Goal: Information Seeking & Learning: Learn about a topic

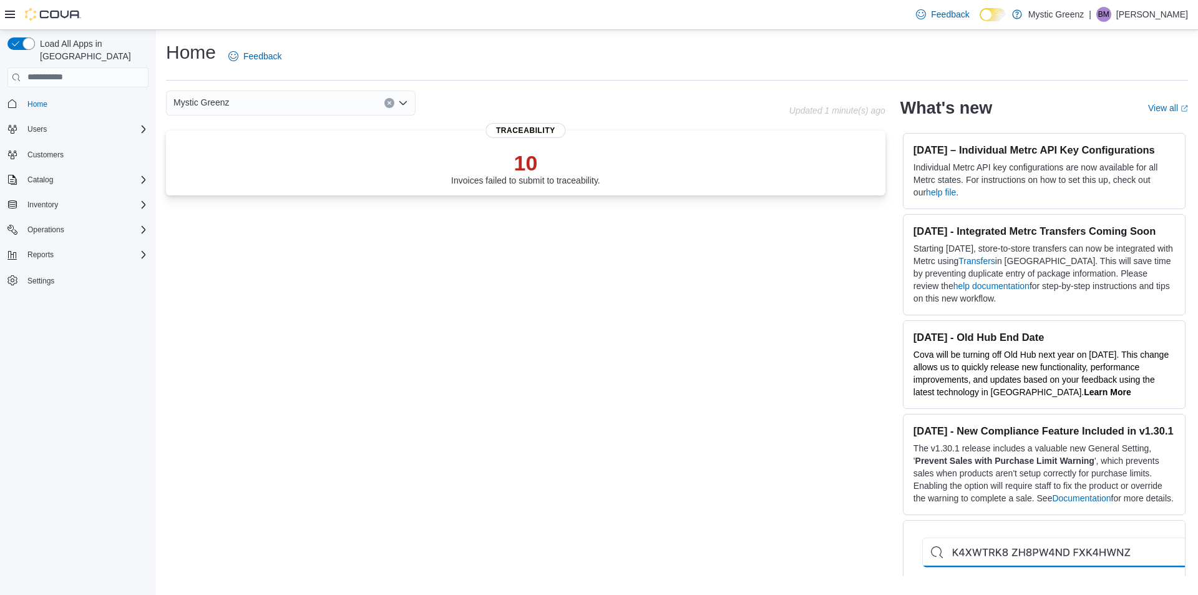
click at [399, 101] on icon "Open list of options" at bounding box center [402, 102] width 7 height 4
click at [278, 193] on div "[STREET_ADDRESS]" at bounding box center [298, 196] width 220 height 12
click at [403, 99] on icon "Open list of options" at bounding box center [403, 103] width 10 height 10
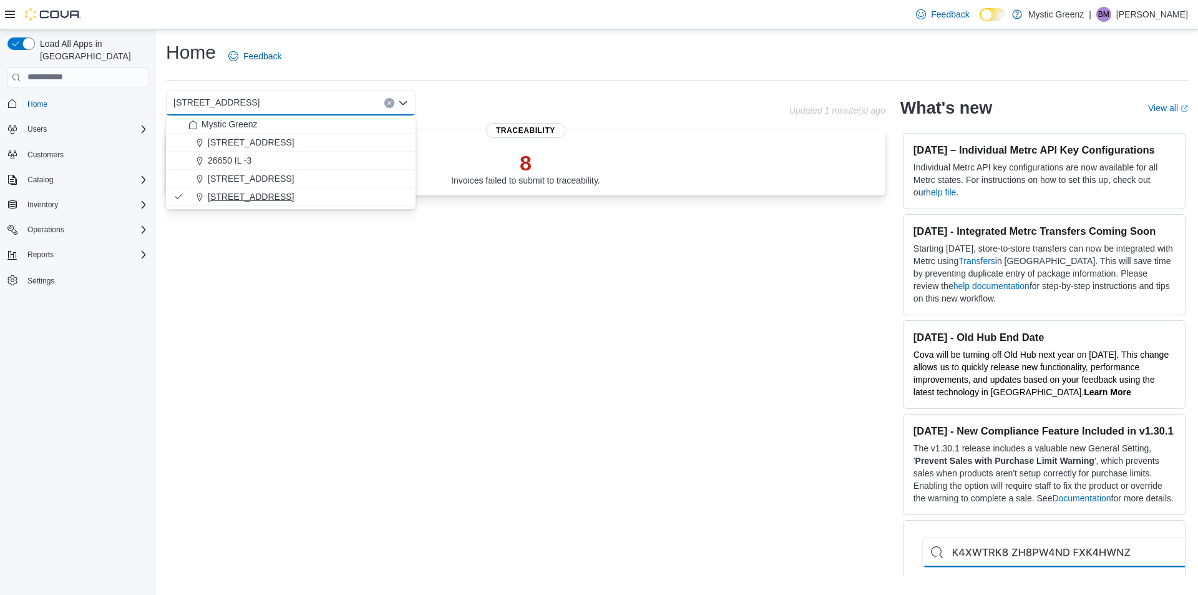
click at [262, 193] on span "[STREET_ADDRESS]" at bounding box center [251, 196] width 86 height 12
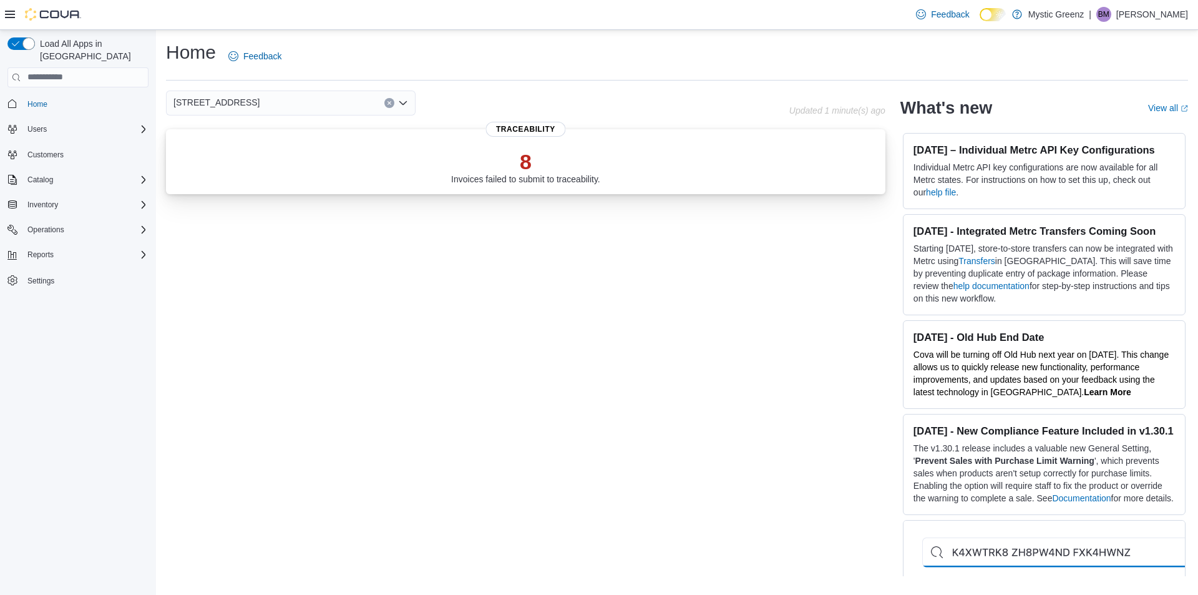
click at [528, 155] on p "8" at bounding box center [525, 161] width 149 height 25
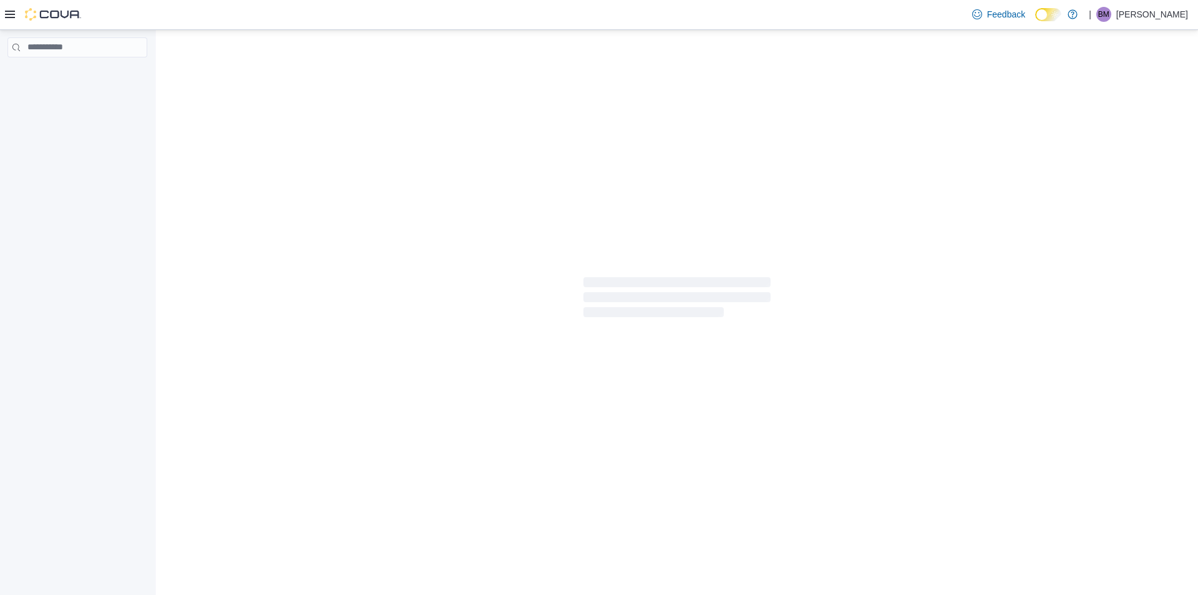
click at [528, 155] on div at bounding box center [677, 297] width 1042 height 535
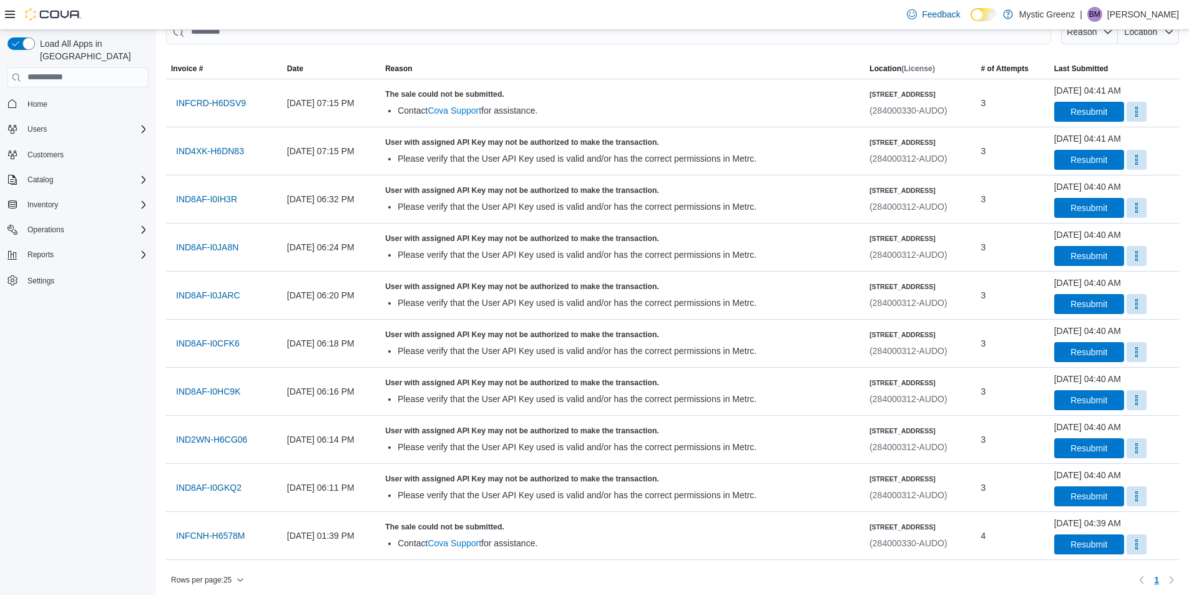
scroll to position [126, 0]
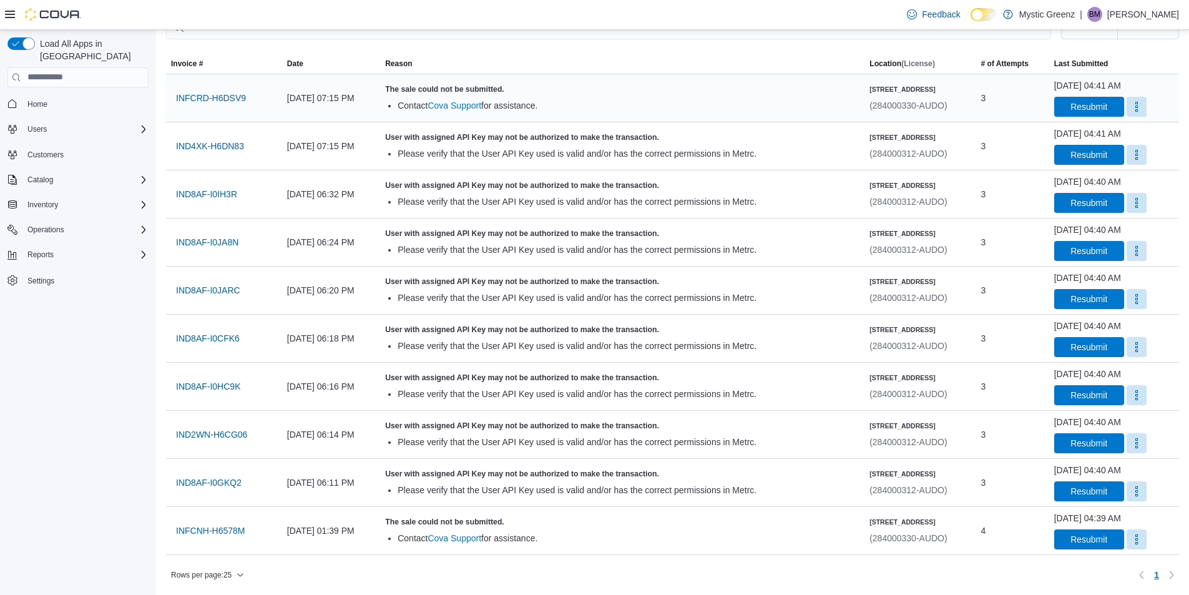
click at [601, 95] on div "The sale could not be submitted. Contact Cova Support for assistance." at bounding box center [622, 97] width 474 height 27
click at [203, 153] on span "IND4XK-H6DN83" at bounding box center [210, 146] width 68 height 25
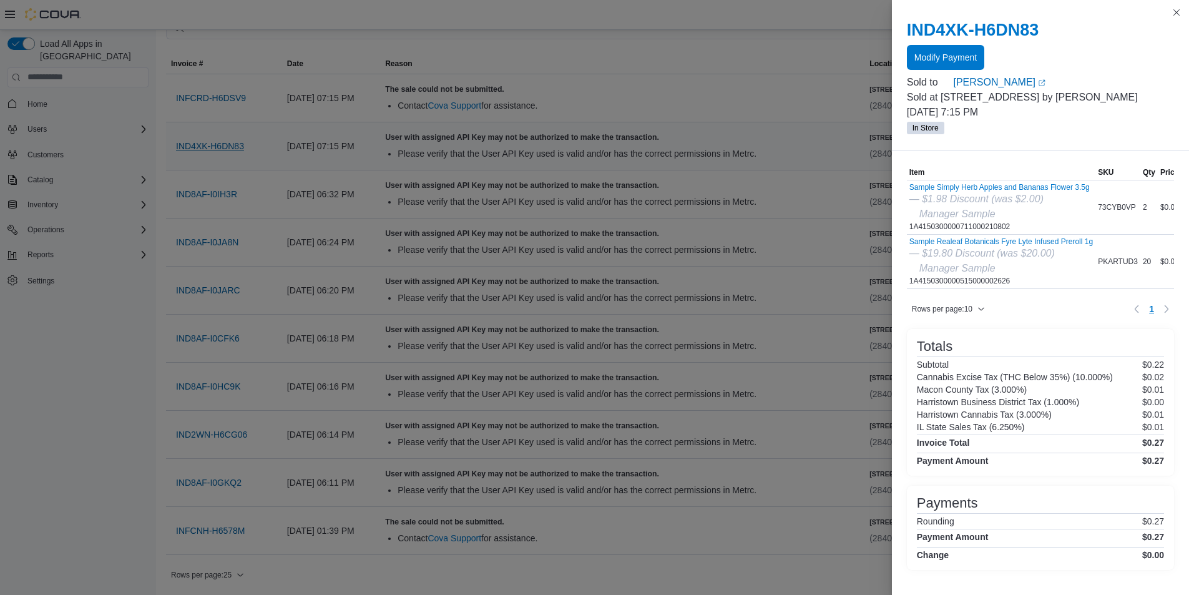
scroll to position [50, 0]
click at [348, 230] on div "August 11, 2025 at 06:24 PM" at bounding box center [331, 242] width 98 height 25
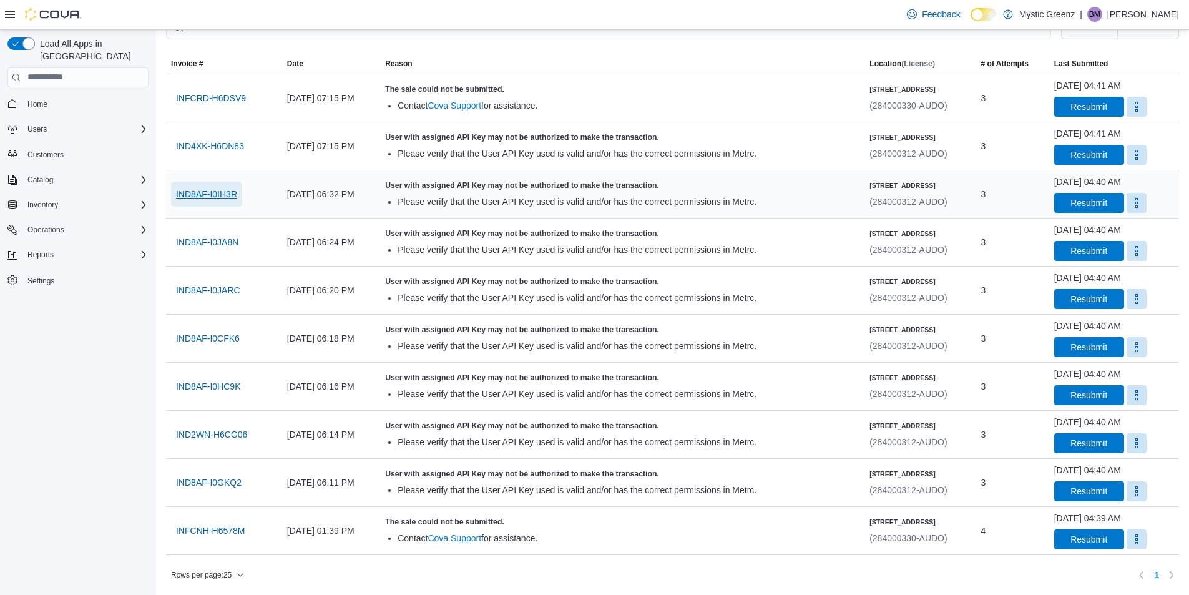
click at [203, 197] on span "IND8AF-I0IH3R" at bounding box center [206, 194] width 61 height 12
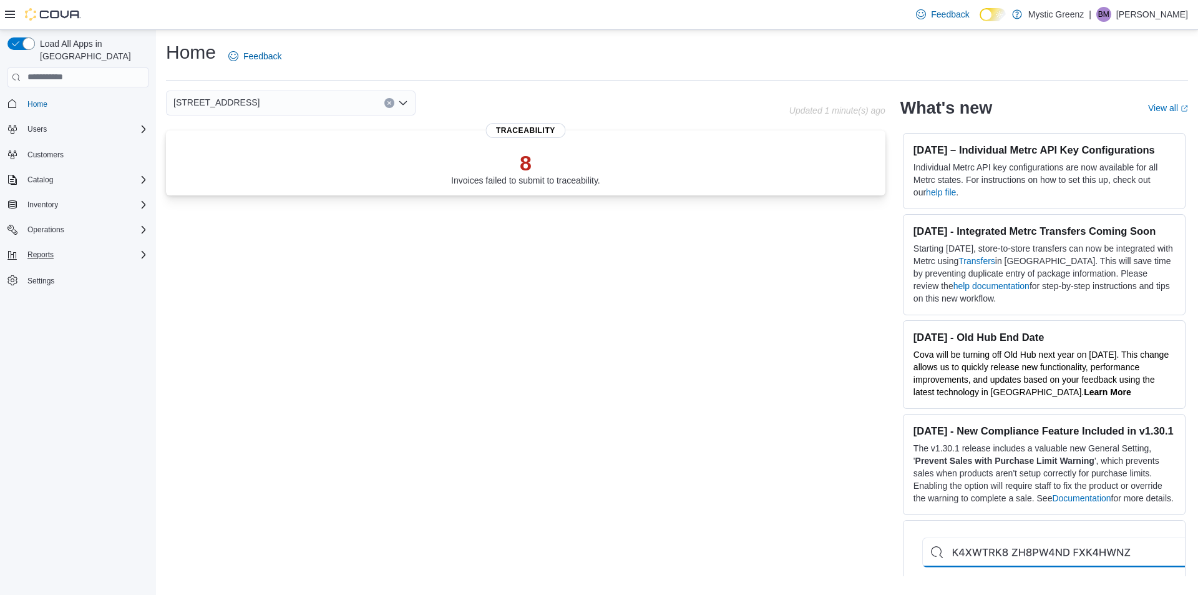
click at [42, 250] on button "Reports" at bounding box center [77, 254] width 151 height 17
click at [42, 250] on span "Reports" at bounding box center [40, 255] width 26 height 10
click at [59, 302] on span "Metrc Reconciliation" at bounding box center [55, 307] width 67 height 10
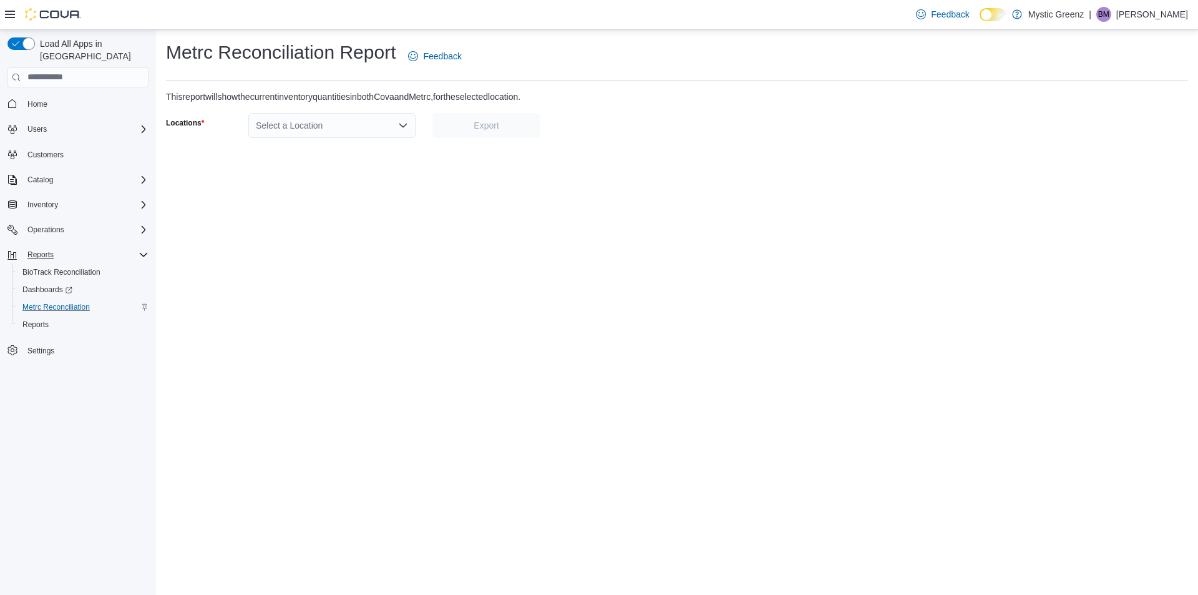
click at [778, 203] on div "Metrc Reconciliation Report Feedback This report will show the current inventor…" at bounding box center [677, 312] width 1042 height 565
click at [398, 127] on div "Select a Location" at bounding box center [331, 125] width 167 height 25
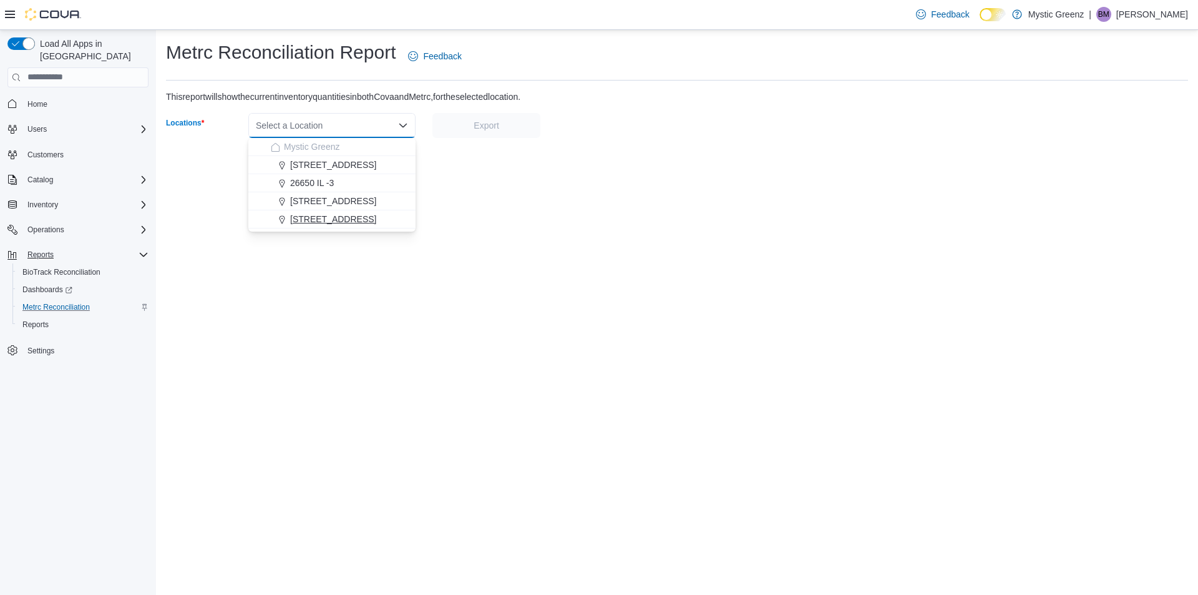
click at [339, 220] on span "[STREET_ADDRESS]" at bounding box center [333, 219] width 86 height 12
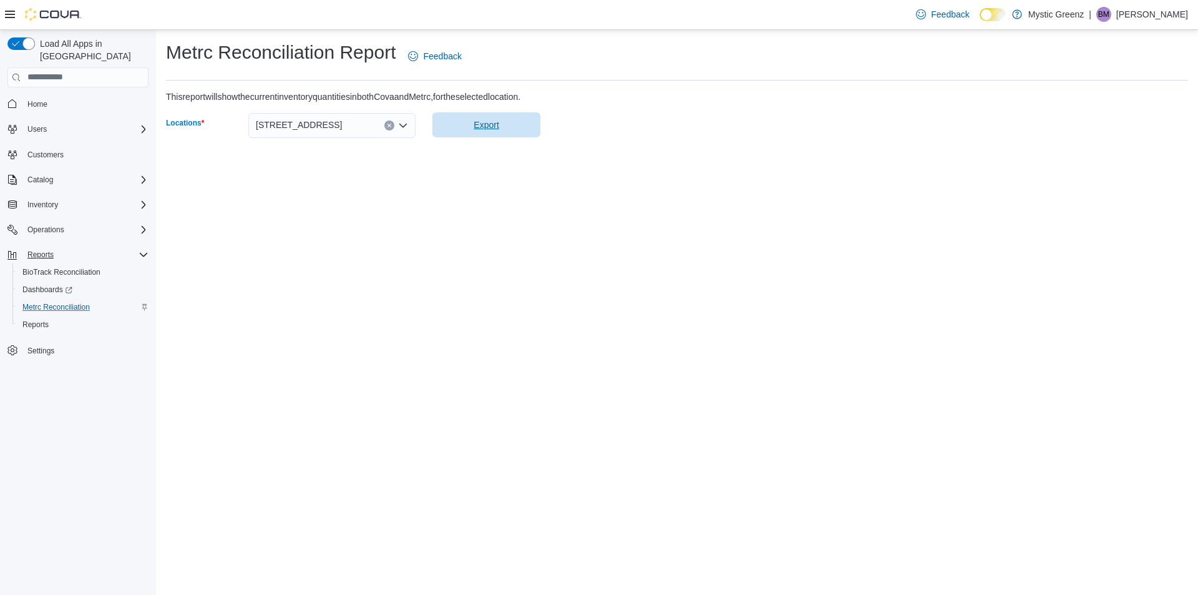
click at [491, 129] on span "Export" at bounding box center [486, 125] width 25 height 12
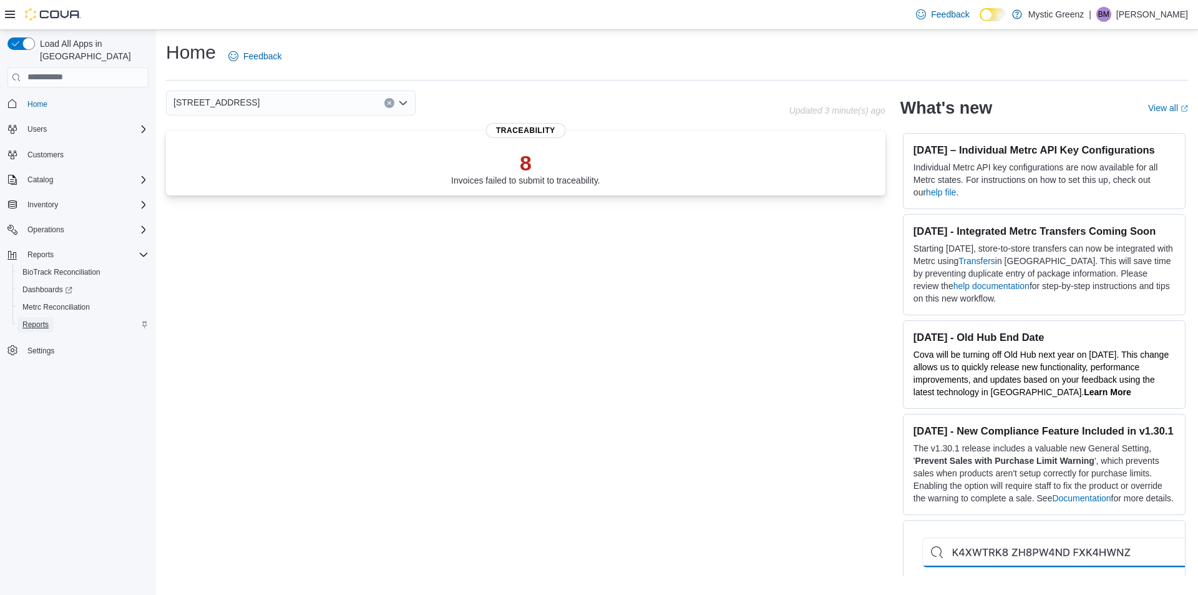
click at [37, 320] on span "Reports" at bounding box center [35, 325] width 26 height 10
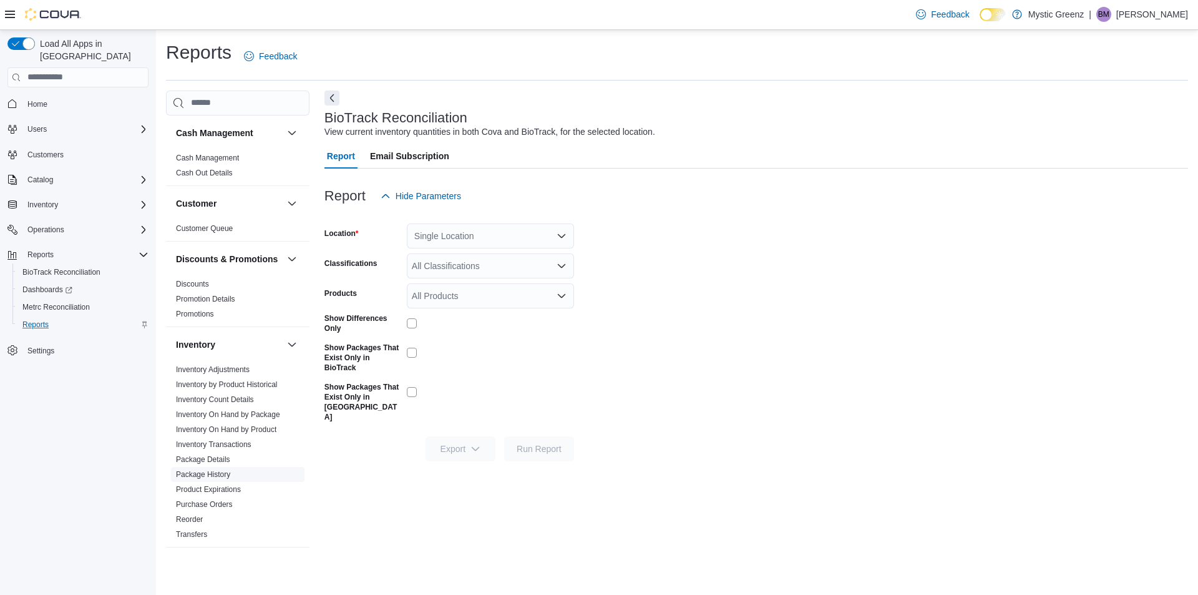
click at [221, 479] on link "Package History" at bounding box center [203, 474] width 54 height 9
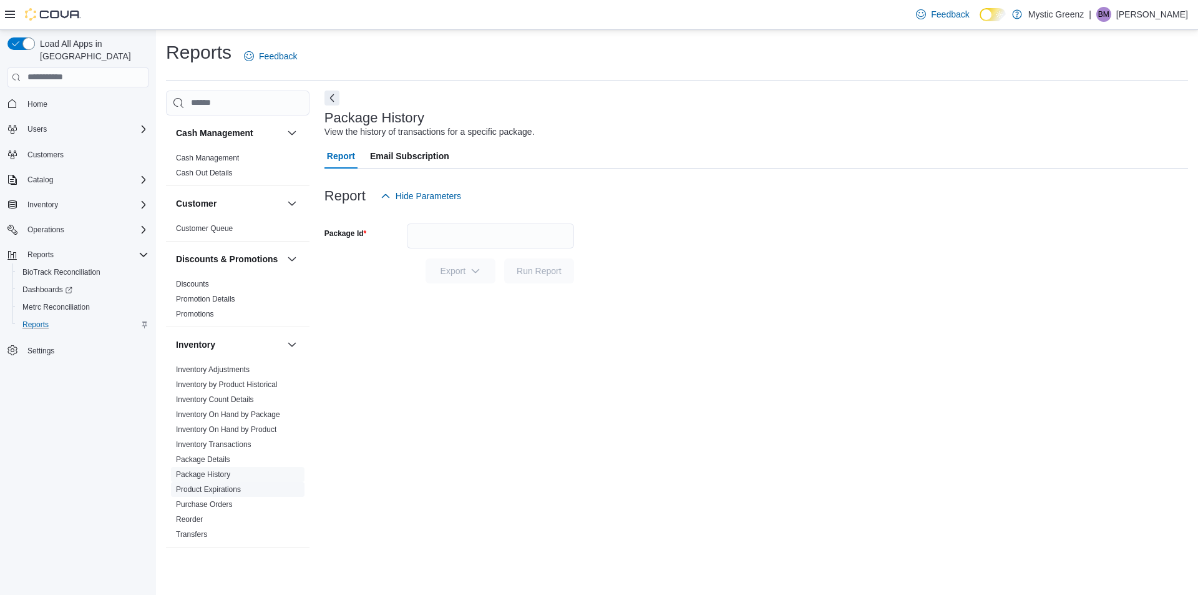
click at [228, 494] on link "Product Expirations" at bounding box center [208, 489] width 65 height 9
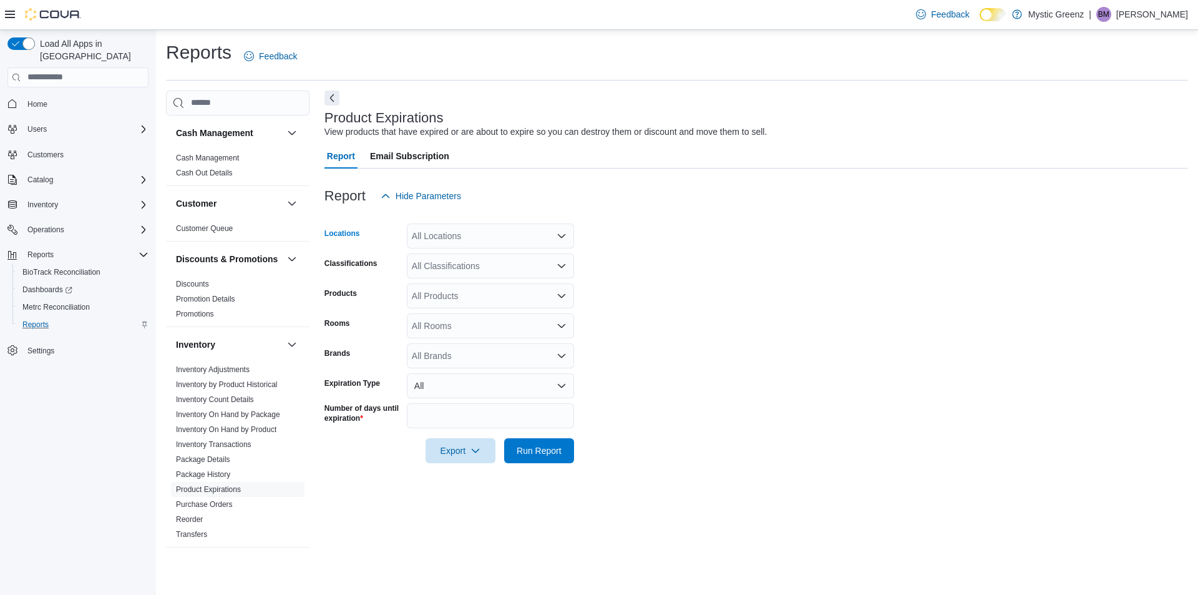
click at [560, 242] on div "All Locations" at bounding box center [490, 235] width 167 height 25
click at [479, 336] on button "[STREET_ADDRESS]" at bounding box center [490, 330] width 167 height 18
click at [550, 457] on span "Run Report" at bounding box center [539, 450] width 55 height 25
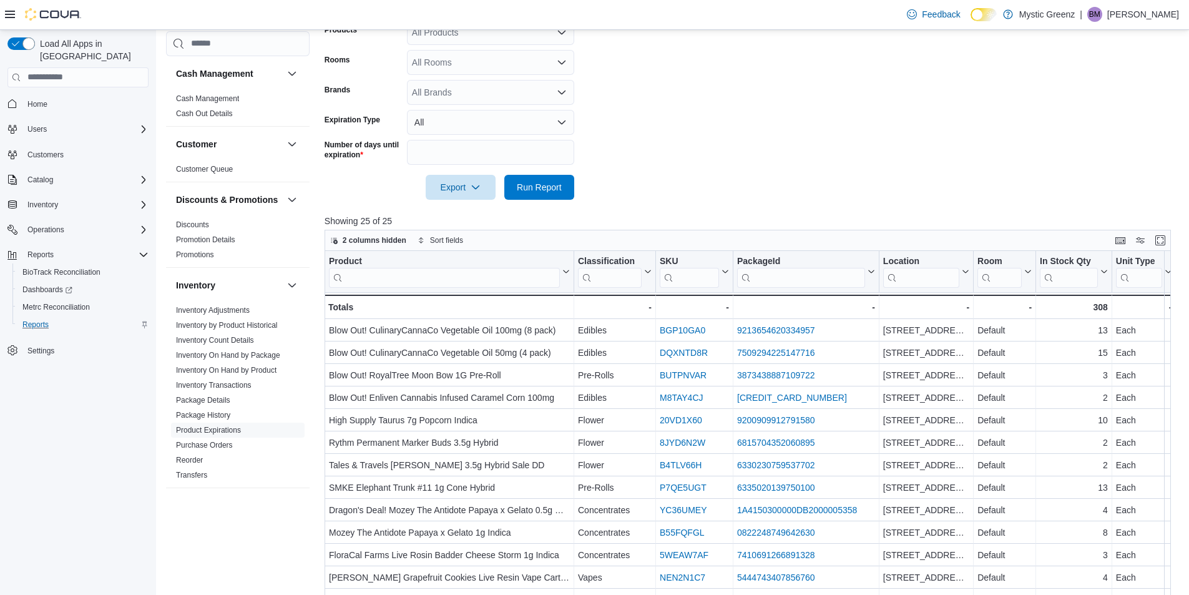
scroll to position [384, 0]
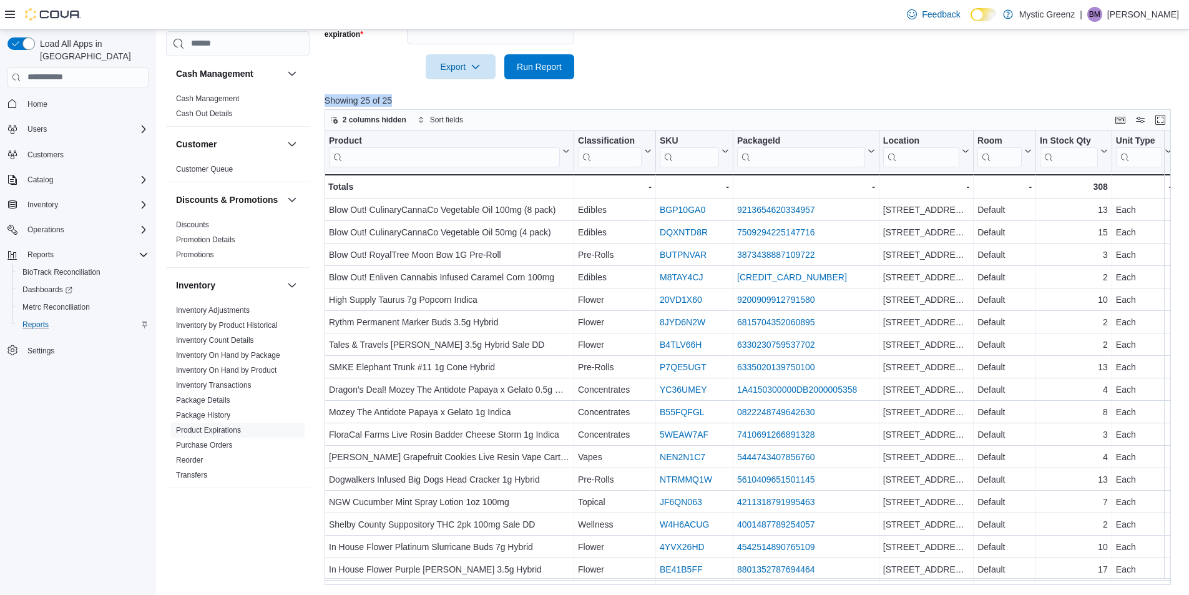
drag, startPoint x: 1013, startPoint y: 96, endPoint x: 1007, endPoint y: 72, distance: 24.4
click at [1007, 72] on div "Report Hide Parameters Locations 5045 Indus Drive Classifications All Classific…" at bounding box center [752, 185] width 855 height 800
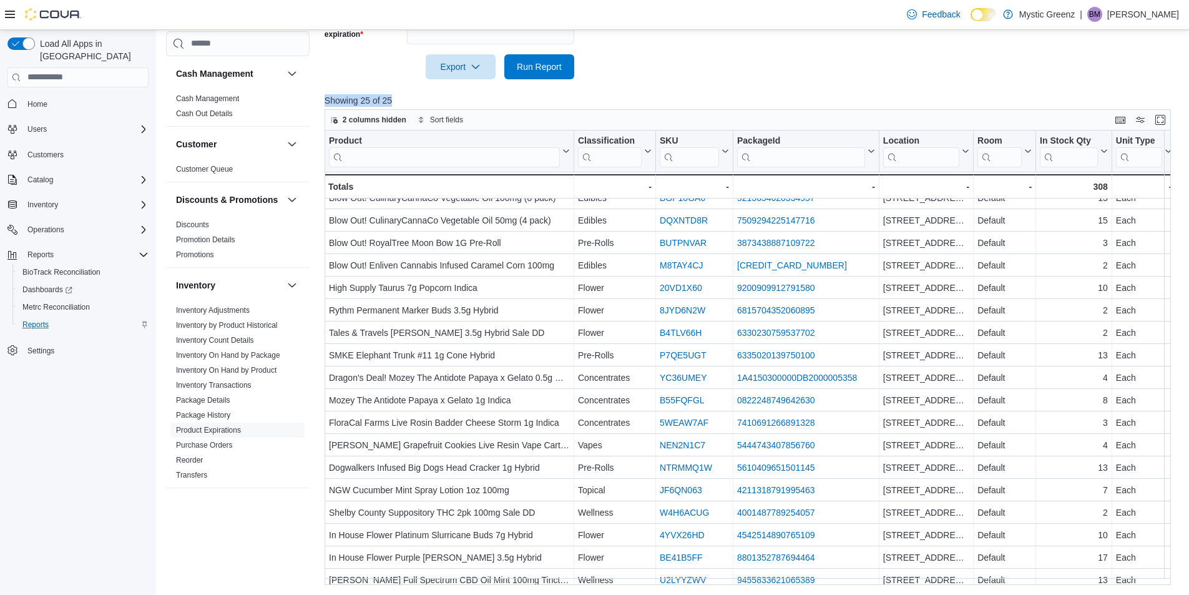
scroll to position [0, 0]
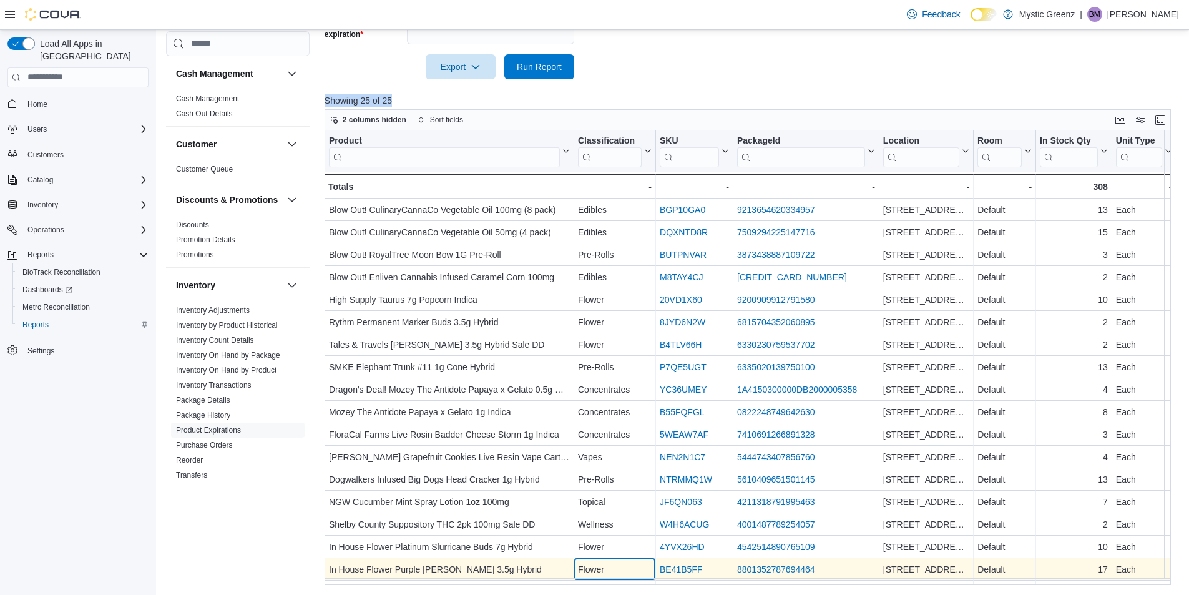
click at [600, 577] on div "Product Click to view column header actions Classification Click to view column…" at bounding box center [1102, 445] width 1555 height 630
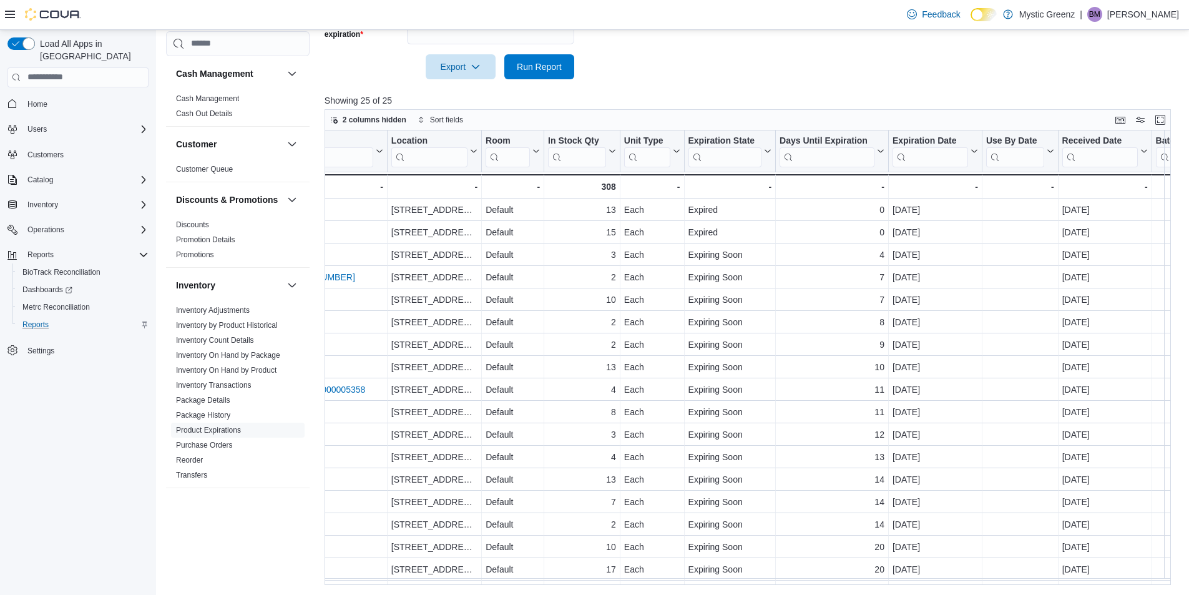
scroll to position [0, 509]
